Goal: Transaction & Acquisition: Purchase product/service

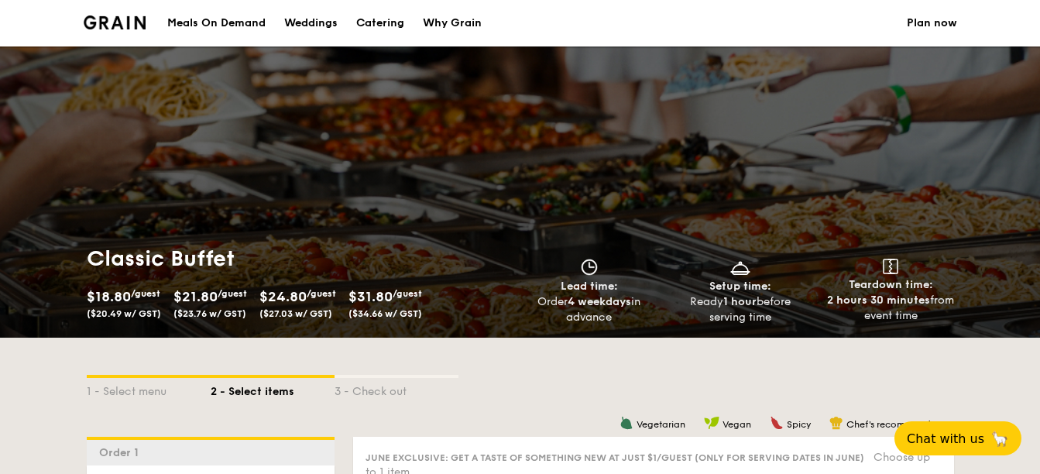
click at [387, 15] on div "Catering" at bounding box center [380, 23] width 48 height 46
select select
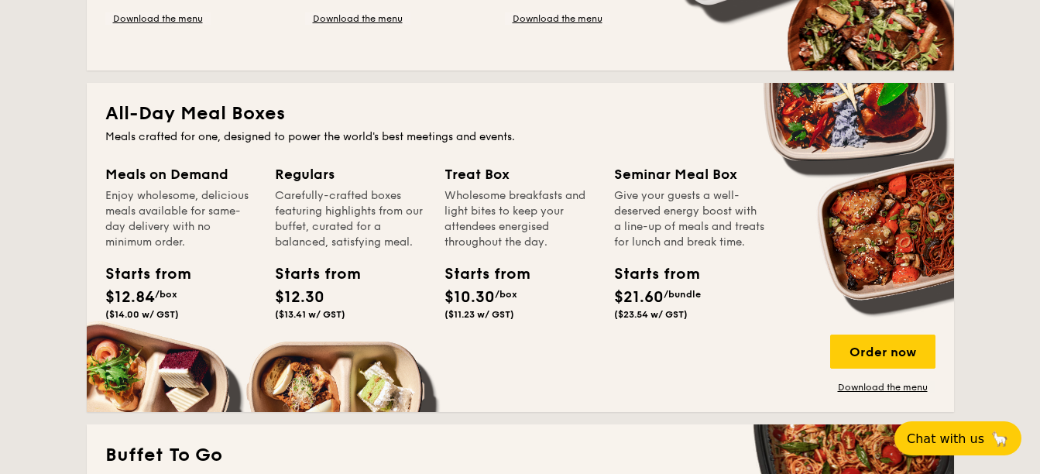
scroll to position [697, 0]
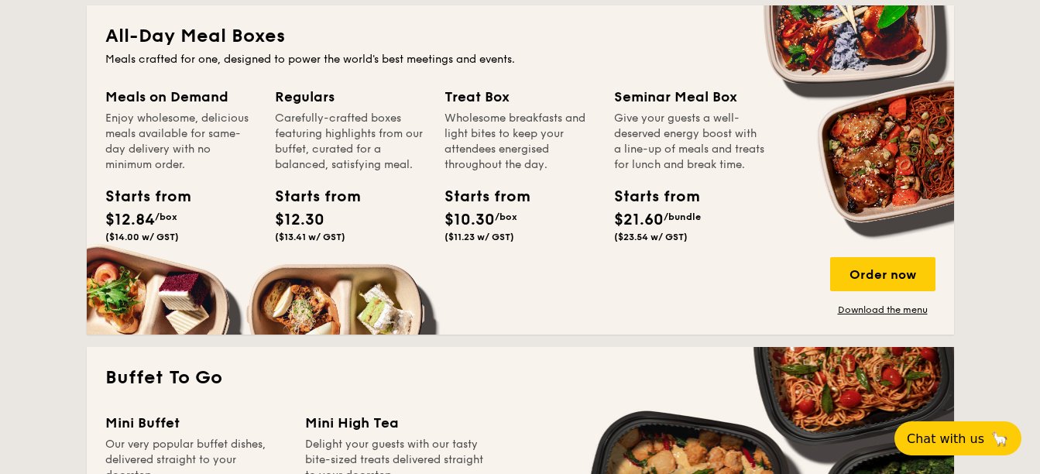
click at [473, 98] on div "Treat Box" at bounding box center [520, 97] width 151 height 22
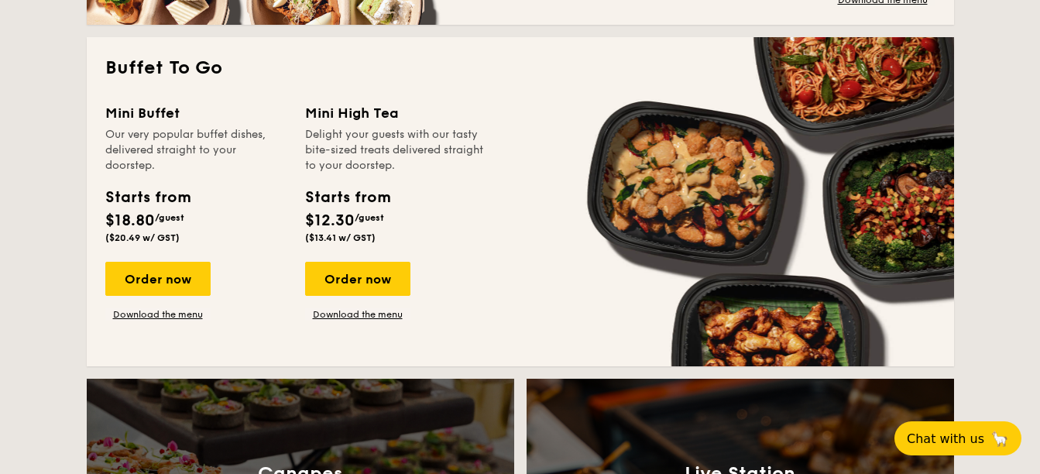
scroll to position [1085, 0]
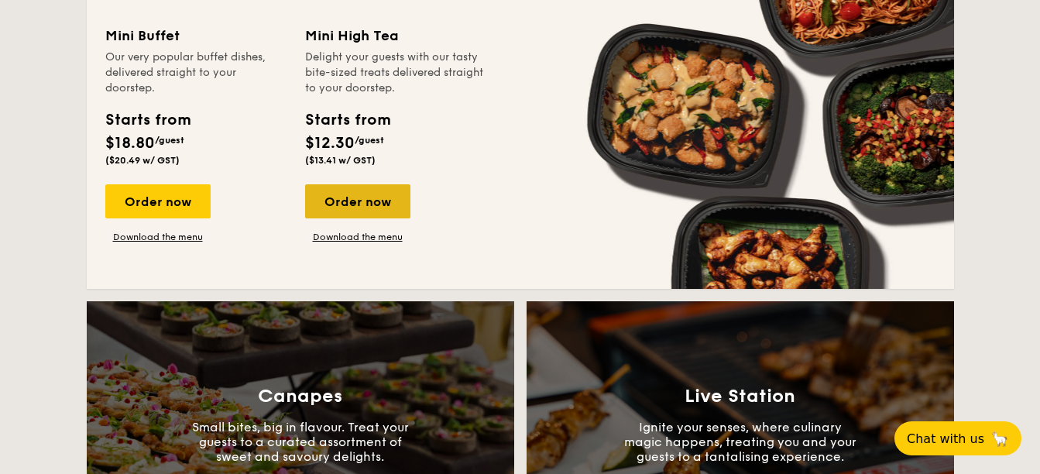
click at [376, 194] on div "Order now" at bounding box center [357, 201] width 105 height 34
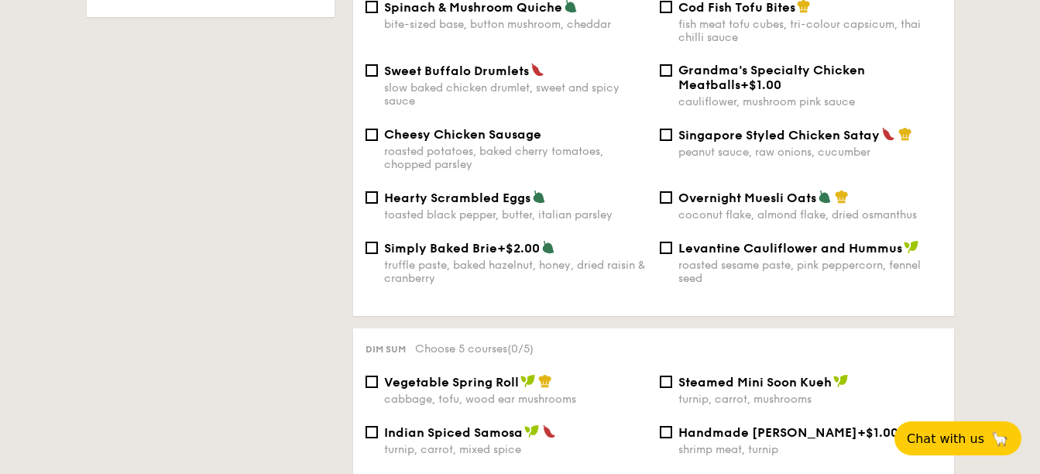
select select
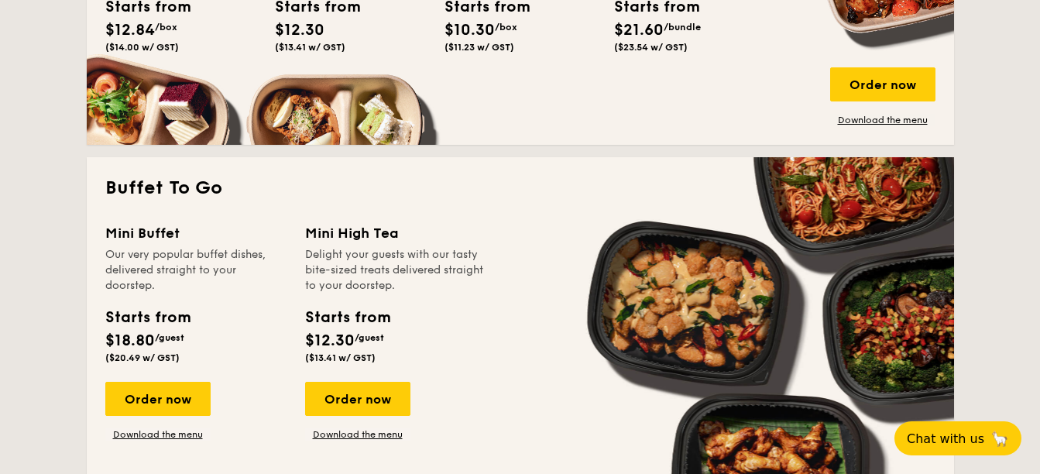
scroll to position [655, 0]
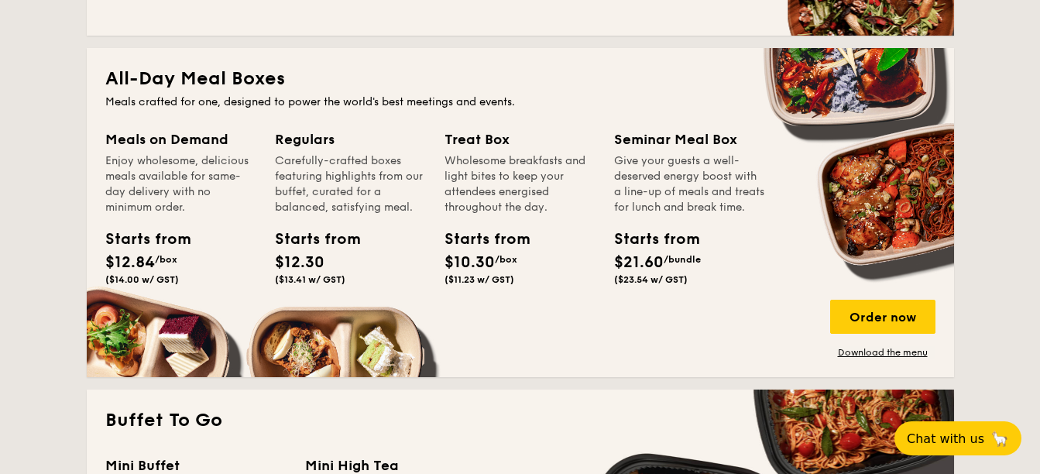
click at [213, 77] on h2 "All-Day Meal Boxes" at bounding box center [520, 79] width 830 height 25
click at [881, 310] on div "Order now" at bounding box center [882, 317] width 105 height 34
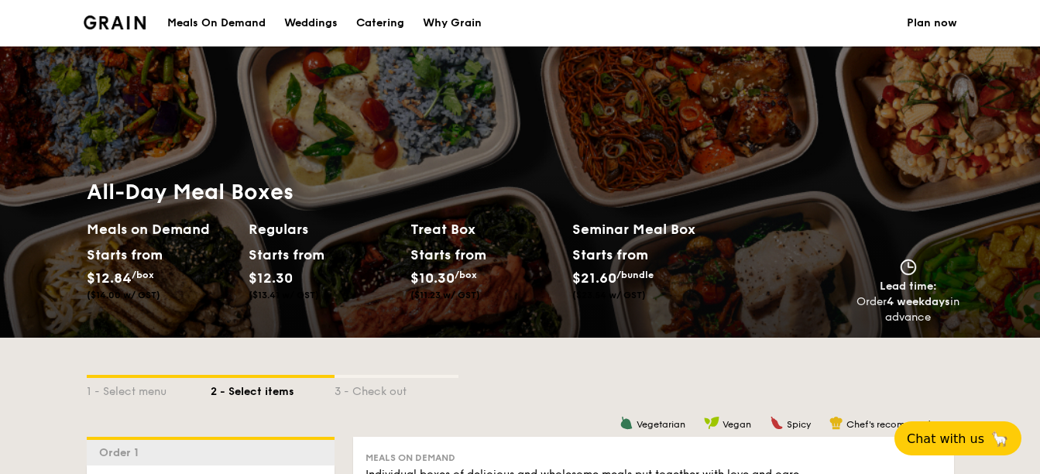
select select
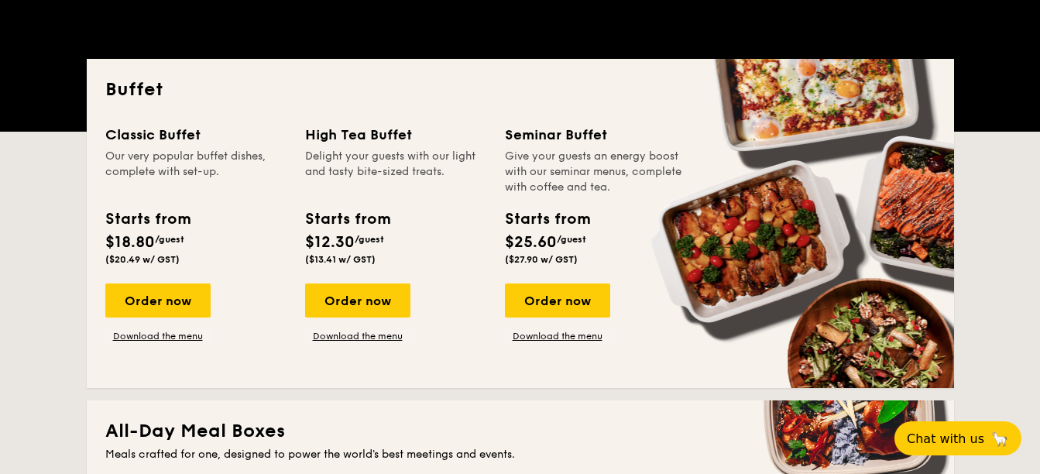
scroll to position [380, 0]
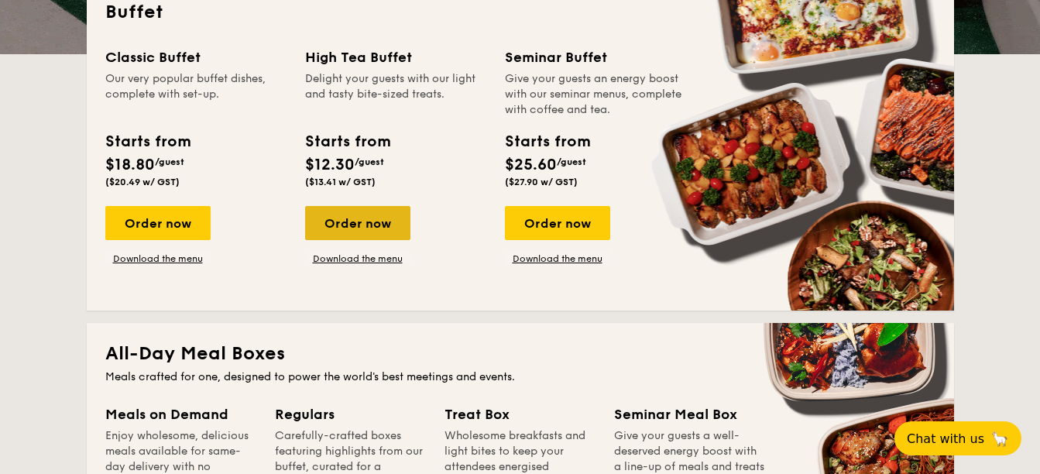
click at [374, 218] on div "Order now" at bounding box center [357, 223] width 105 height 34
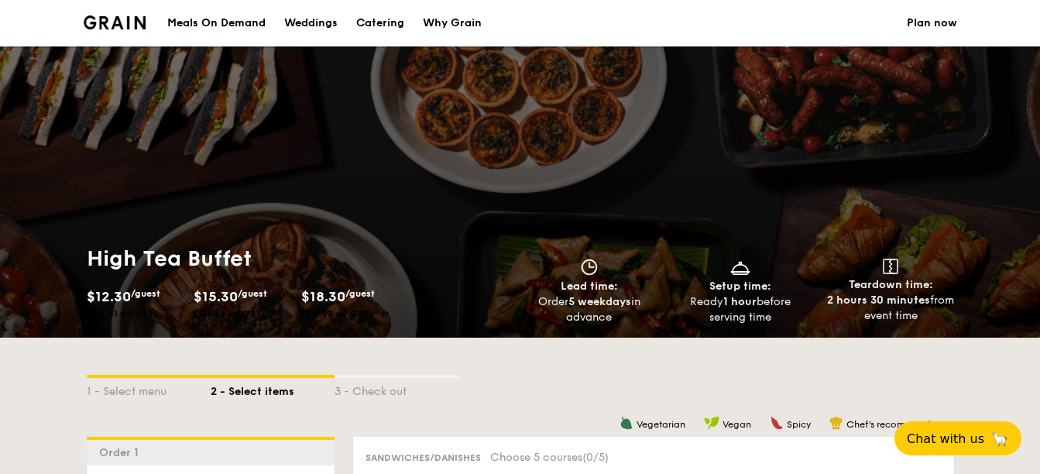
click at [378, 19] on div "Catering" at bounding box center [380, 23] width 48 height 46
select select
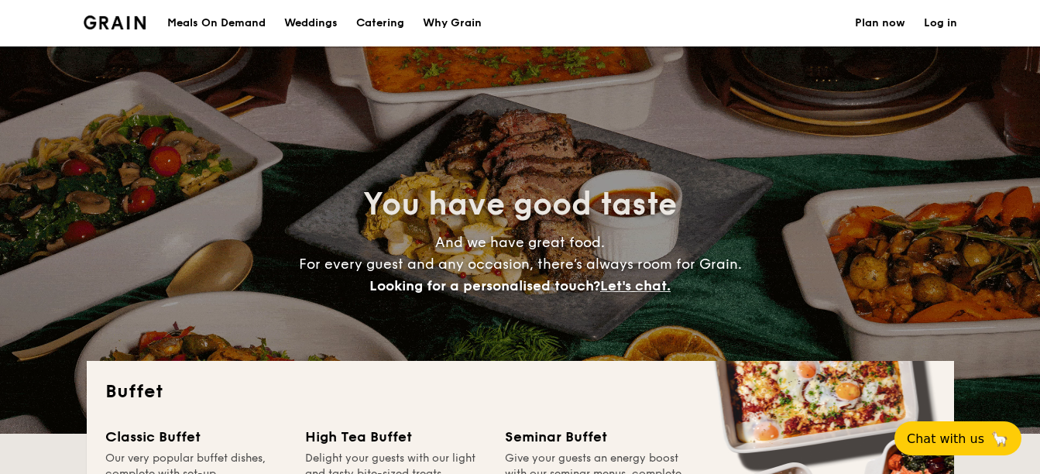
click at [462, 16] on div "Why Grain" at bounding box center [452, 23] width 59 height 46
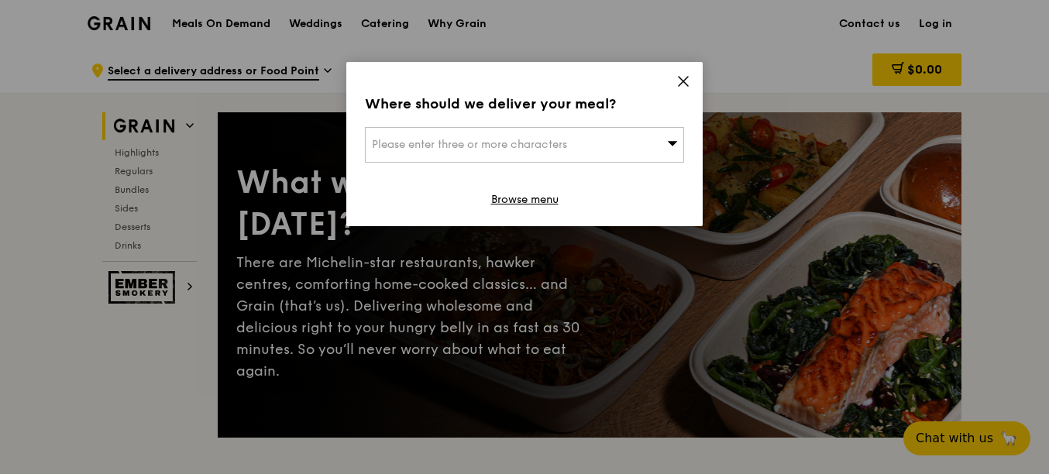
click at [685, 73] on div "Where should we deliver your meal? Please enter three or more characters Browse…" at bounding box center [524, 144] width 356 height 164
click at [682, 75] on icon at bounding box center [683, 81] width 14 height 14
